Goal: Navigation & Orientation: Find specific page/section

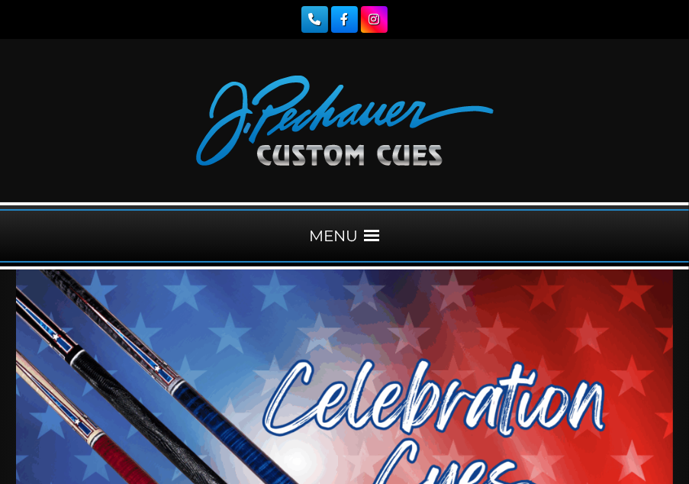
click at [369, 234] on span at bounding box center [372, 235] width 15 height 15
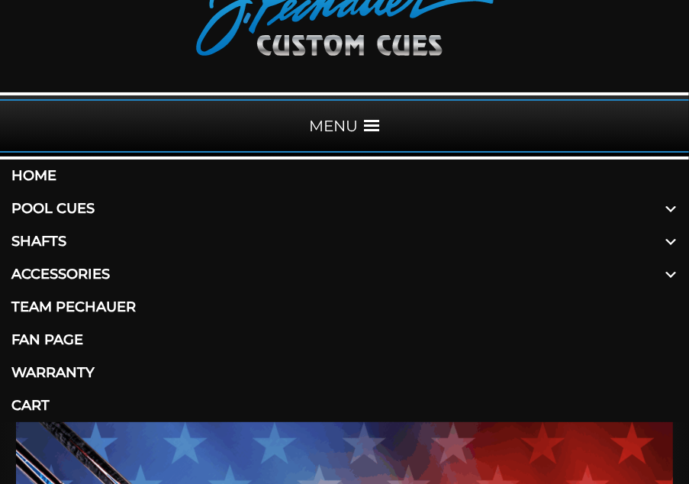
scroll to position [113, 0]
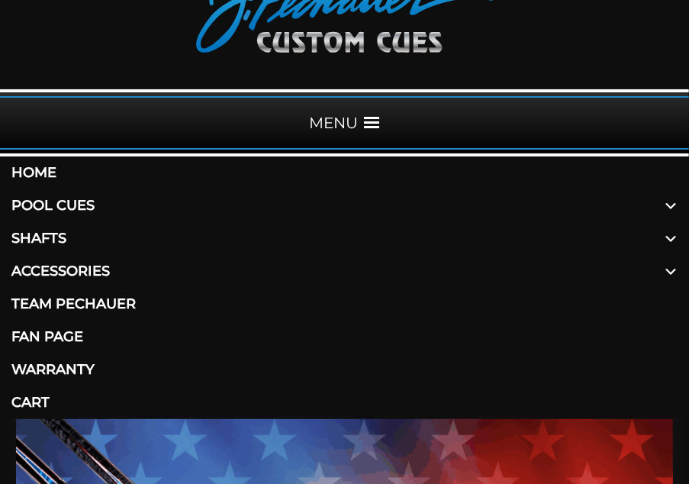
click at [73, 205] on link "Pool Cues" at bounding box center [344, 205] width 689 height 33
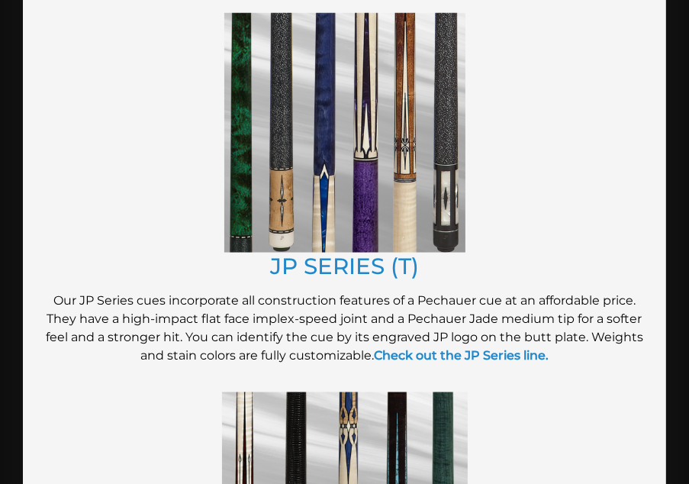
scroll to position [1261, 0]
click at [360, 189] on img at bounding box center [344, 132] width 241 height 240
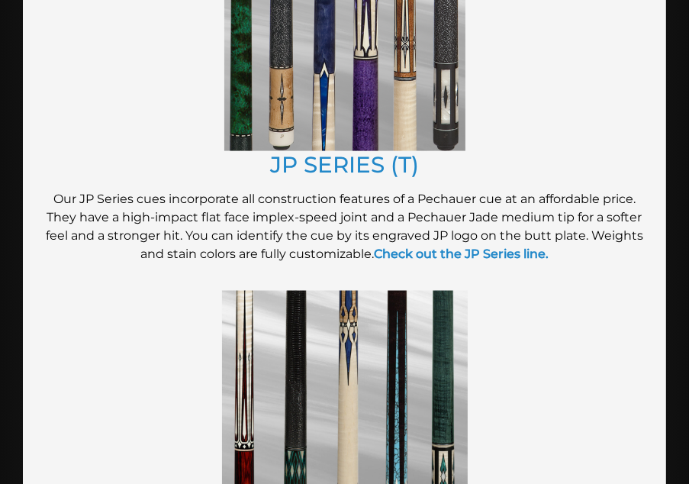
scroll to position [1441, 0]
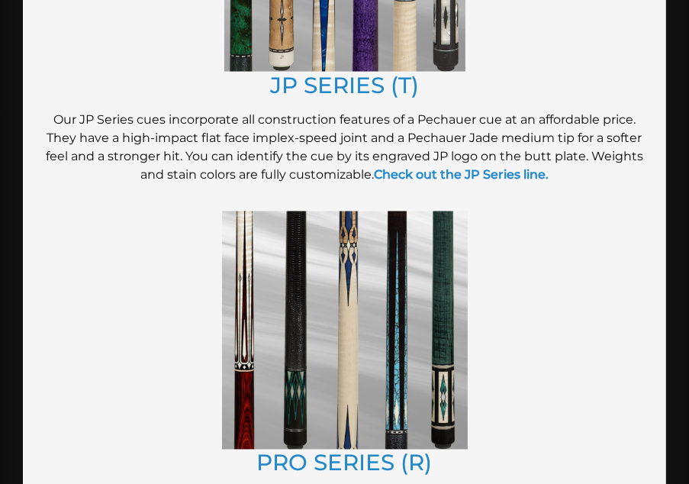
click at [344, 388] on img at bounding box center [345, 330] width 246 height 238
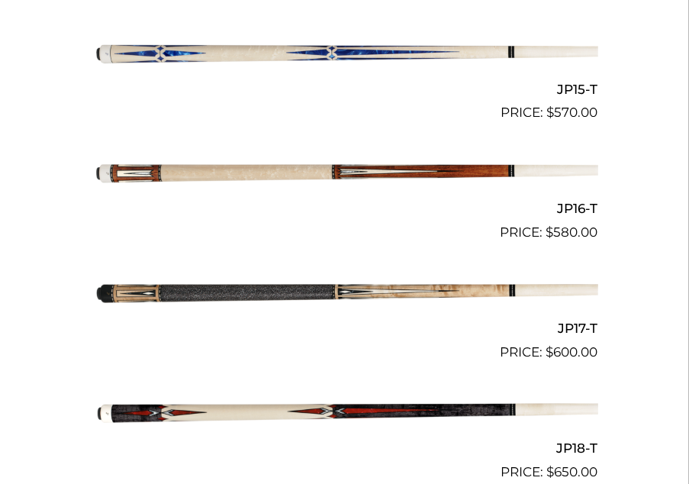
scroll to position [2213, 0]
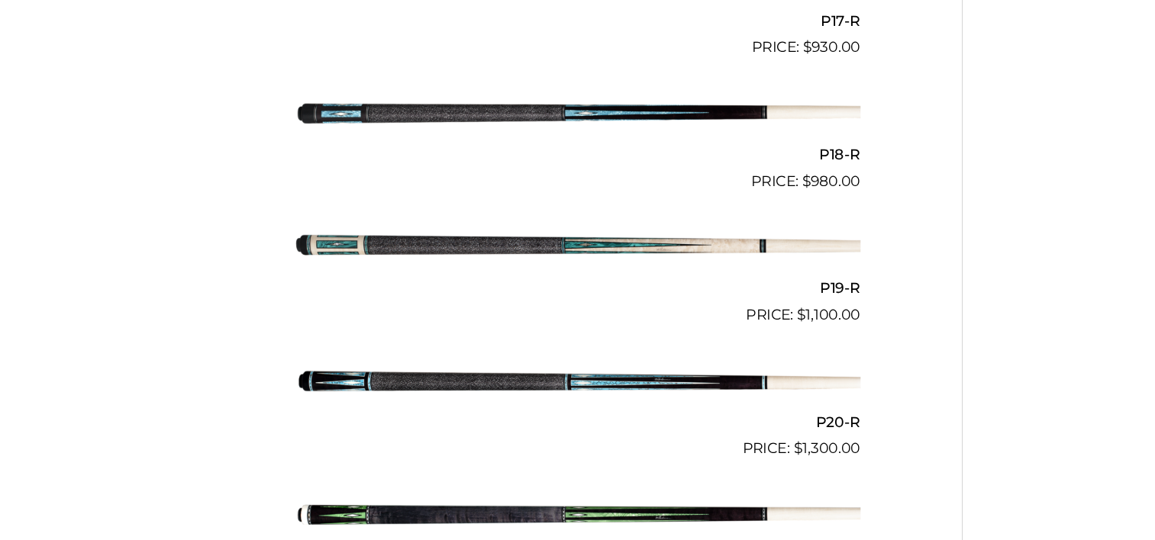
scroll to position [2567, 0]
